Goal: Find specific page/section: Find specific page/section

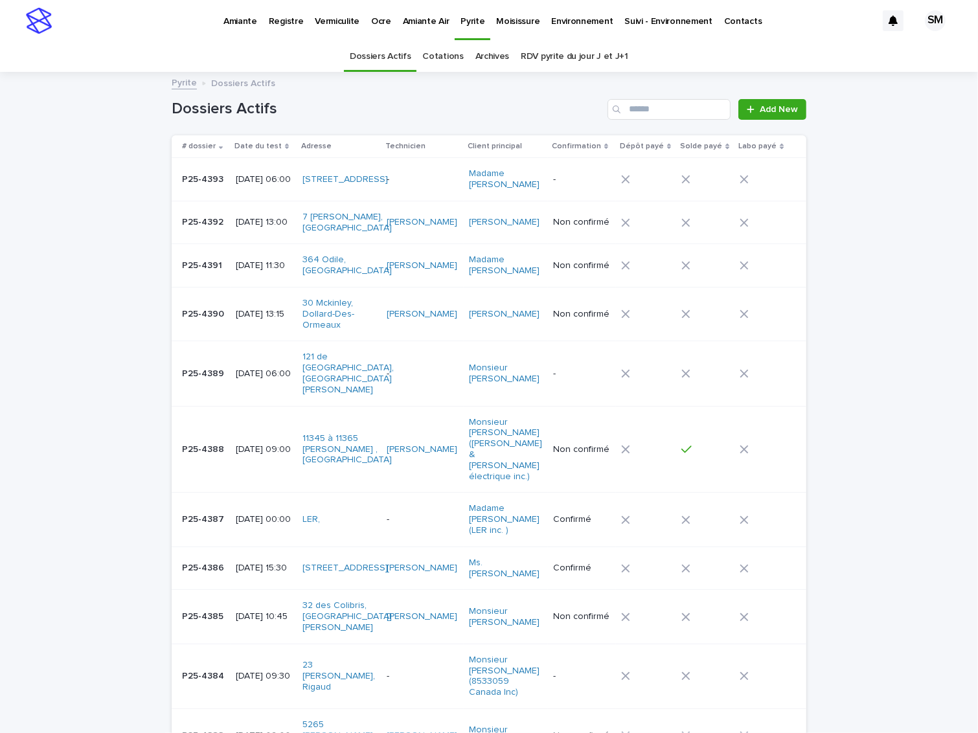
click at [247, 22] on p "Amiante" at bounding box center [240, 13] width 34 height 27
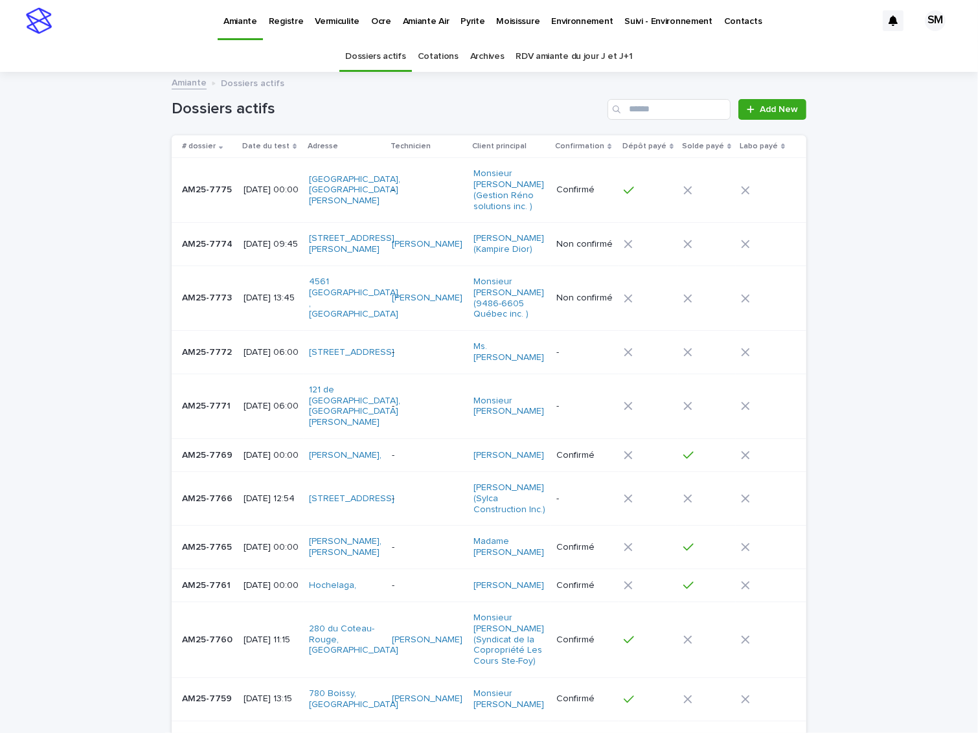
click at [199, 311] on td "AM25-7773 AM25-7773" at bounding box center [205, 297] width 67 height 65
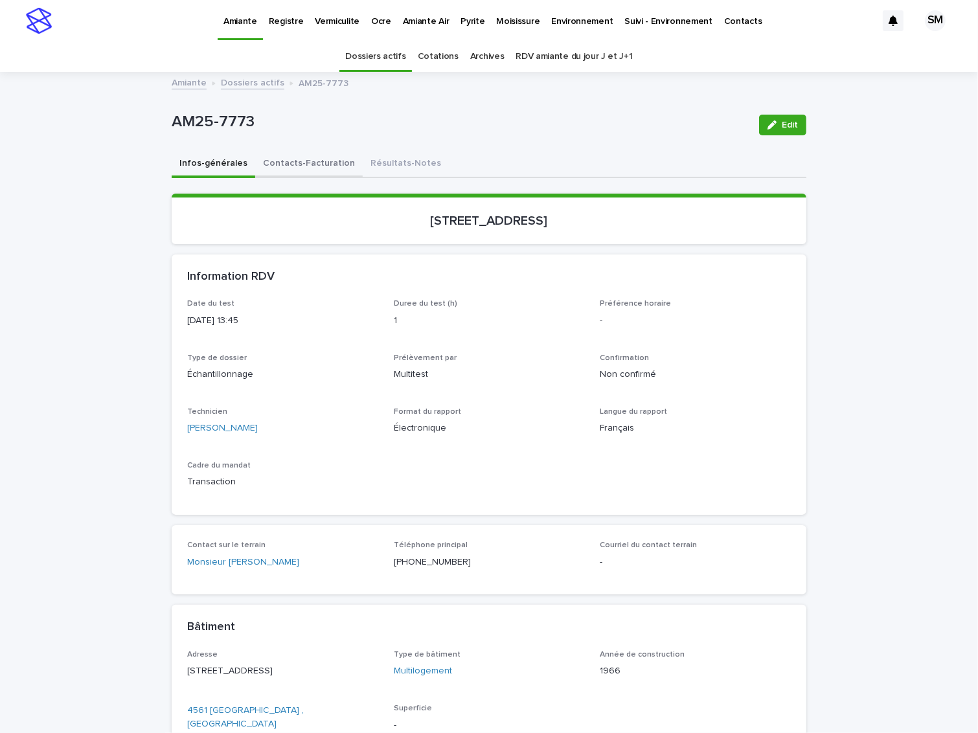
click at [297, 172] on button "Contacts-Facturation" at bounding box center [308, 164] width 107 height 27
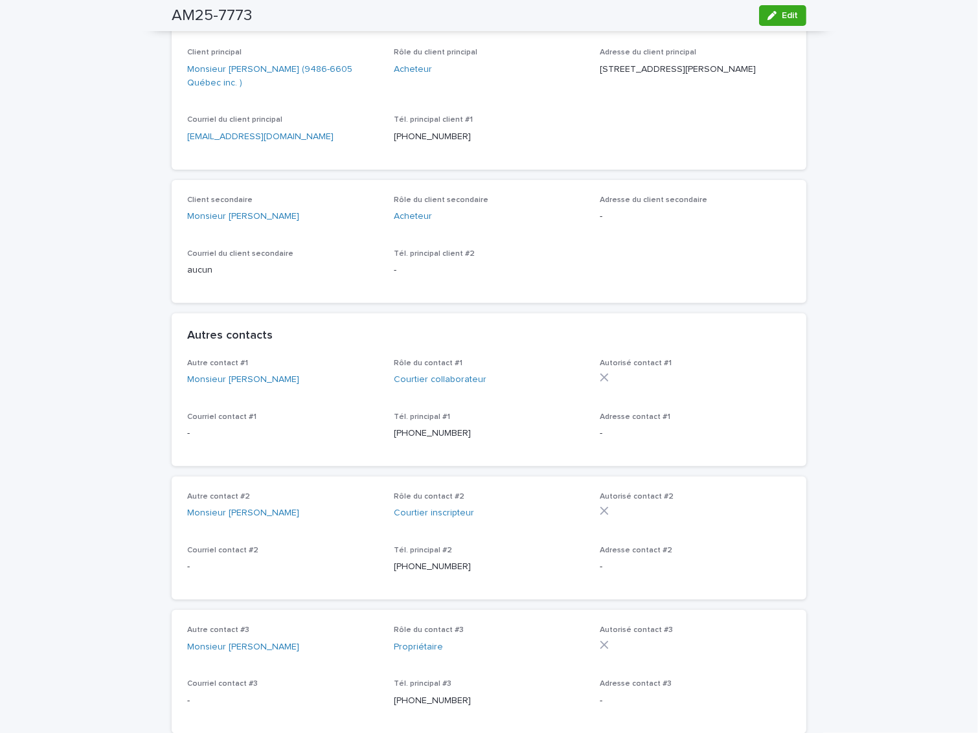
scroll to position [239, 0]
